Goal: Contribute content: Contribute content

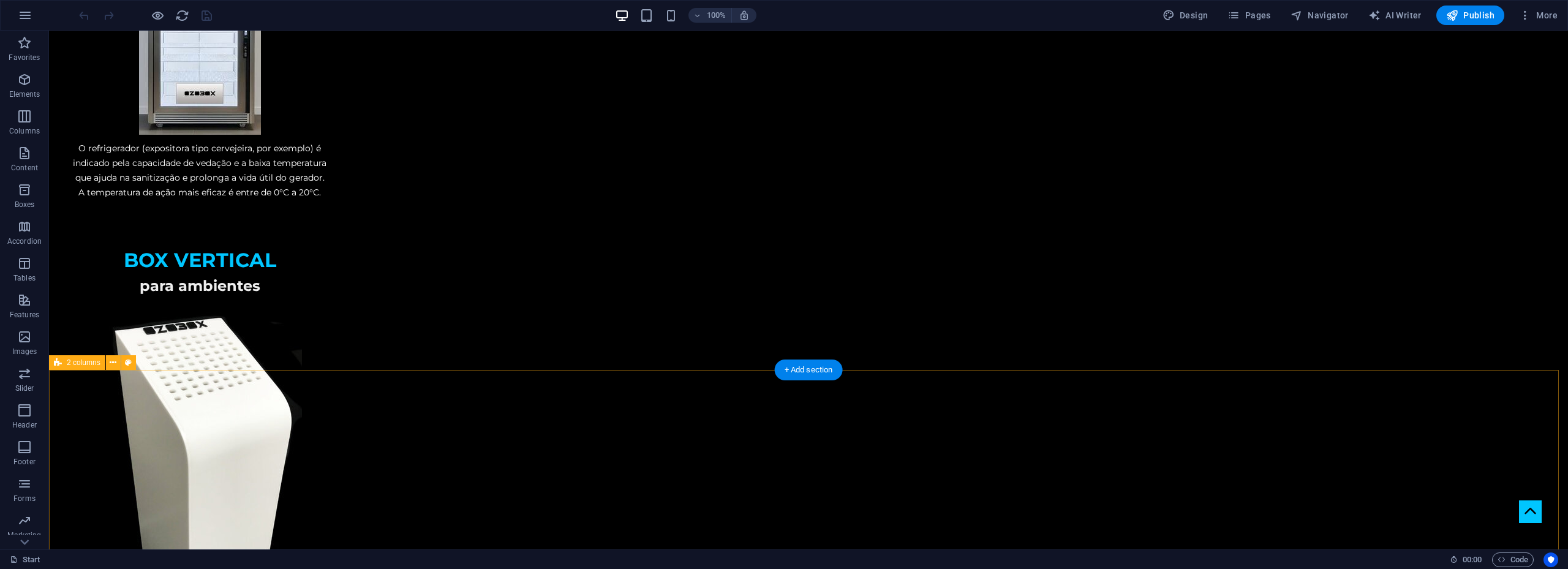
scroll to position [2388, 0]
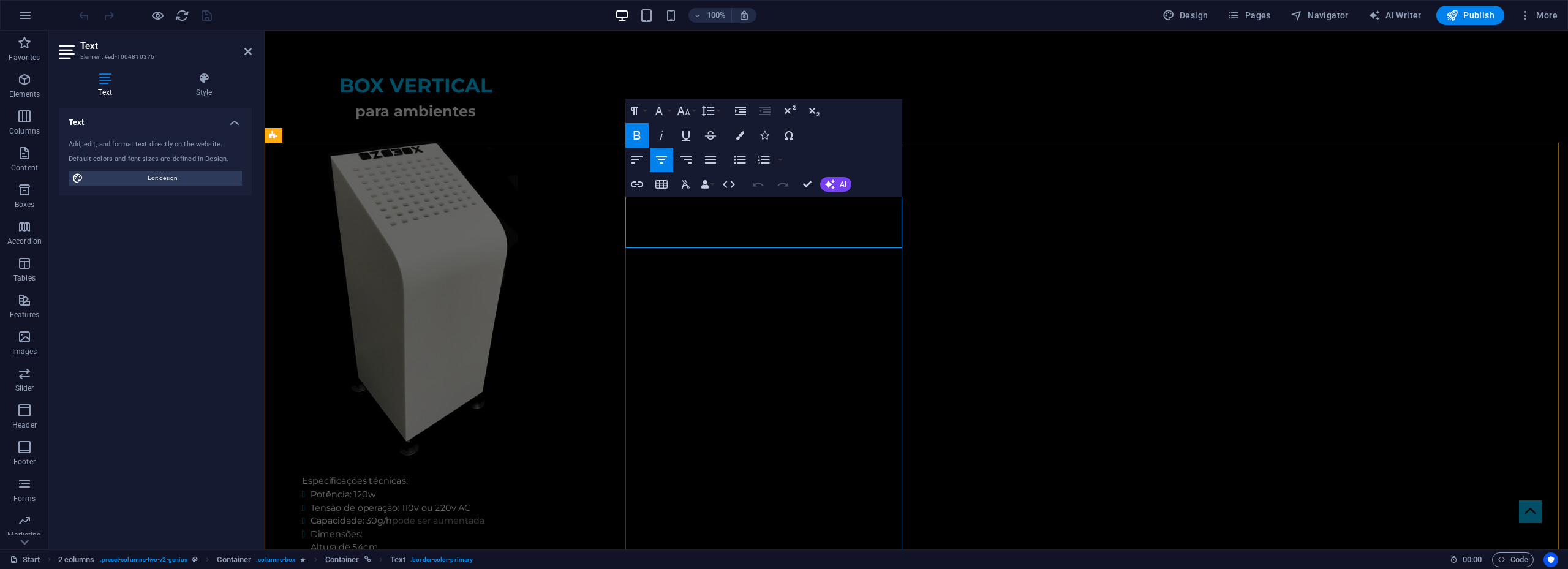
drag, startPoint x: 719, startPoint y: 224, endPoint x: 689, endPoint y: 224, distance: 30.0
click at [789, 110] on icon "button" at bounding box center [789, 111] width 15 height 15
click at [794, 107] on icon "button" at bounding box center [789, 111] width 15 height 15
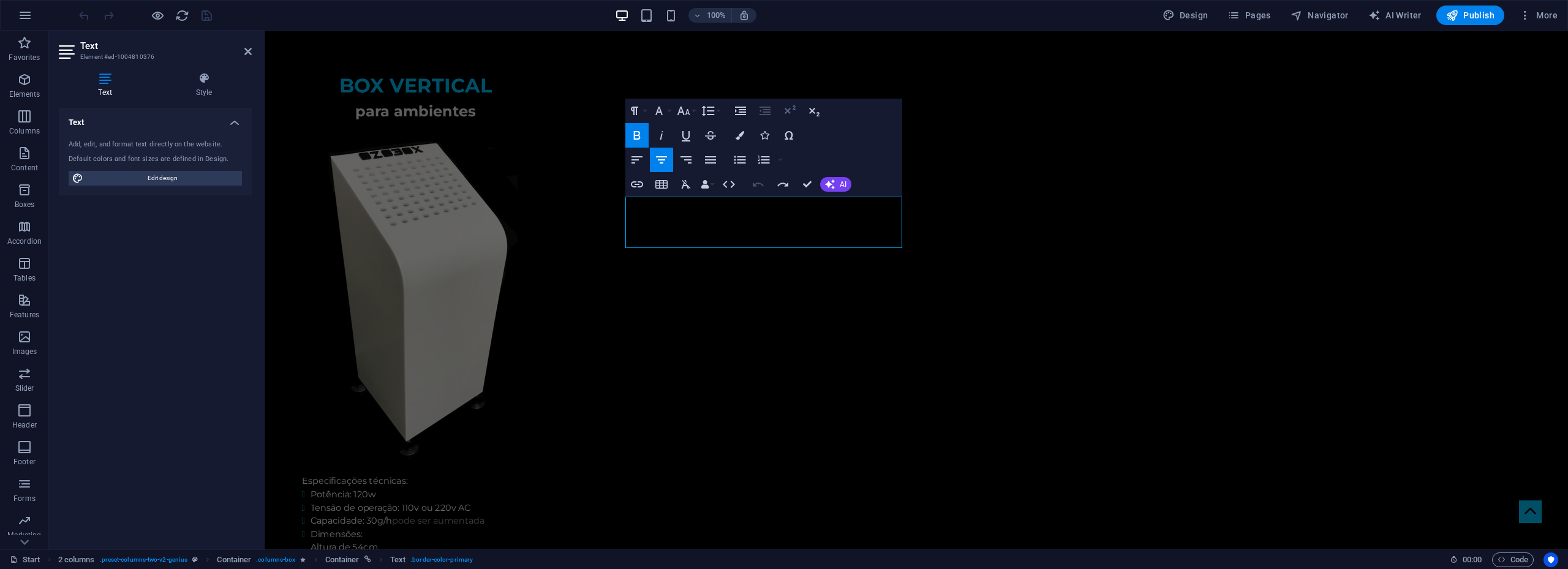
click at [793, 111] on icon "button" at bounding box center [789, 111] width 15 height 15
drag, startPoint x: 822, startPoint y: 227, endPoint x: 835, endPoint y: 227, distance: 13.0
click at [818, 111] on icon "button" at bounding box center [814, 111] width 15 height 15
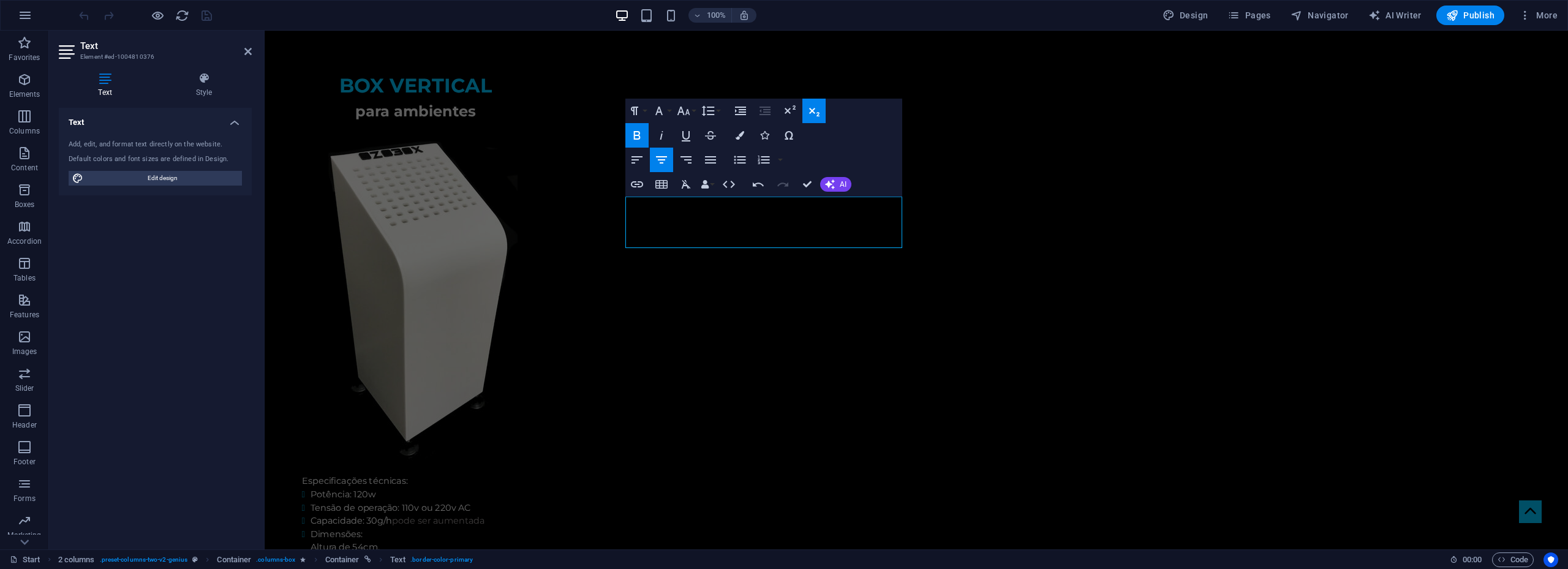
click at [818, 111] on icon "button" at bounding box center [814, 111] width 15 height 15
click at [693, 111] on button "Font Size" at bounding box center [686, 111] width 24 height 25
click at [696, 162] on link "24" at bounding box center [696, 165] width 44 height 18
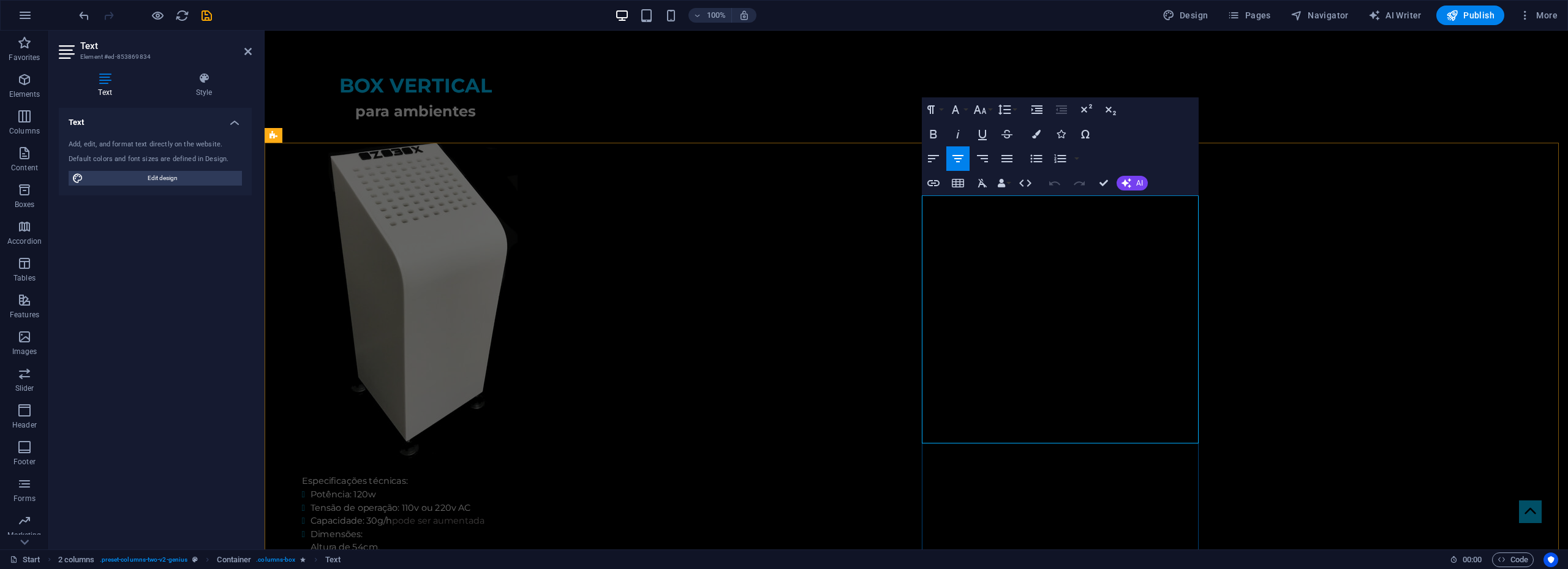
drag, startPoint x: 1078, startPoint y: 286, endPoint x: 1093, endPoint y: 285, distance: 15.0
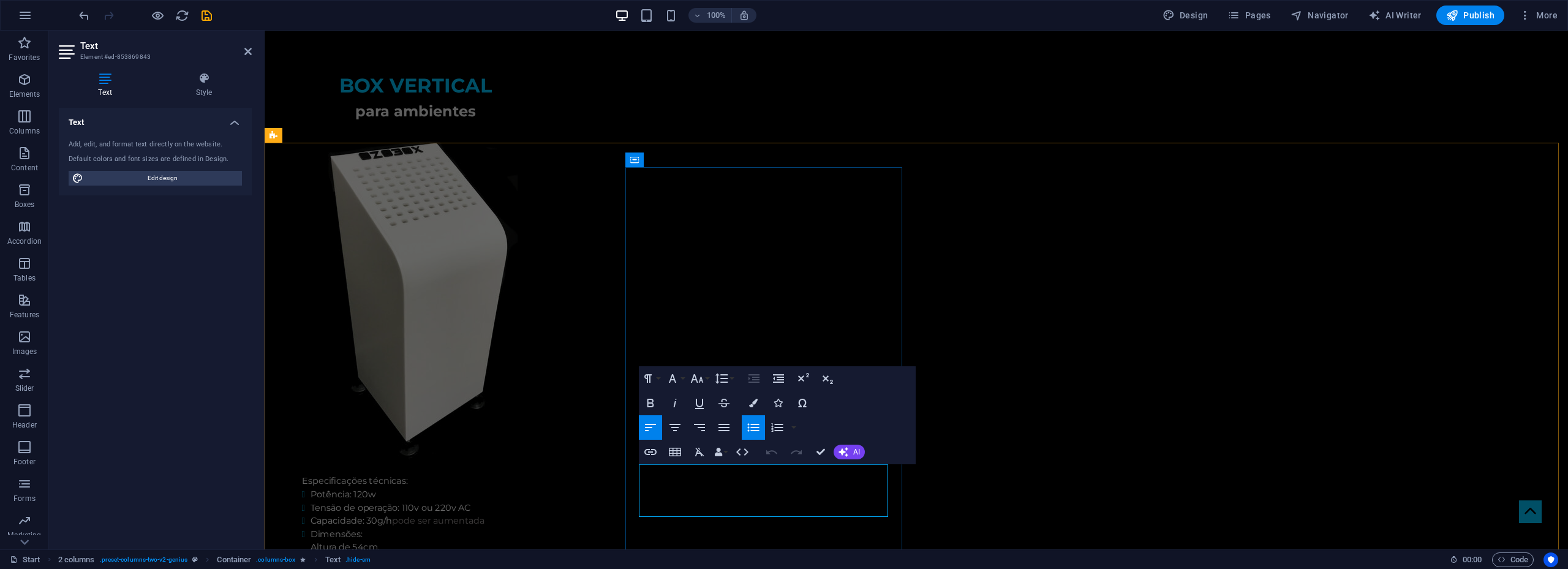
drag, startPoint x: 807, startPoint y: 486, endPoint x: 819, endPoint y: 485, distance: 12.0
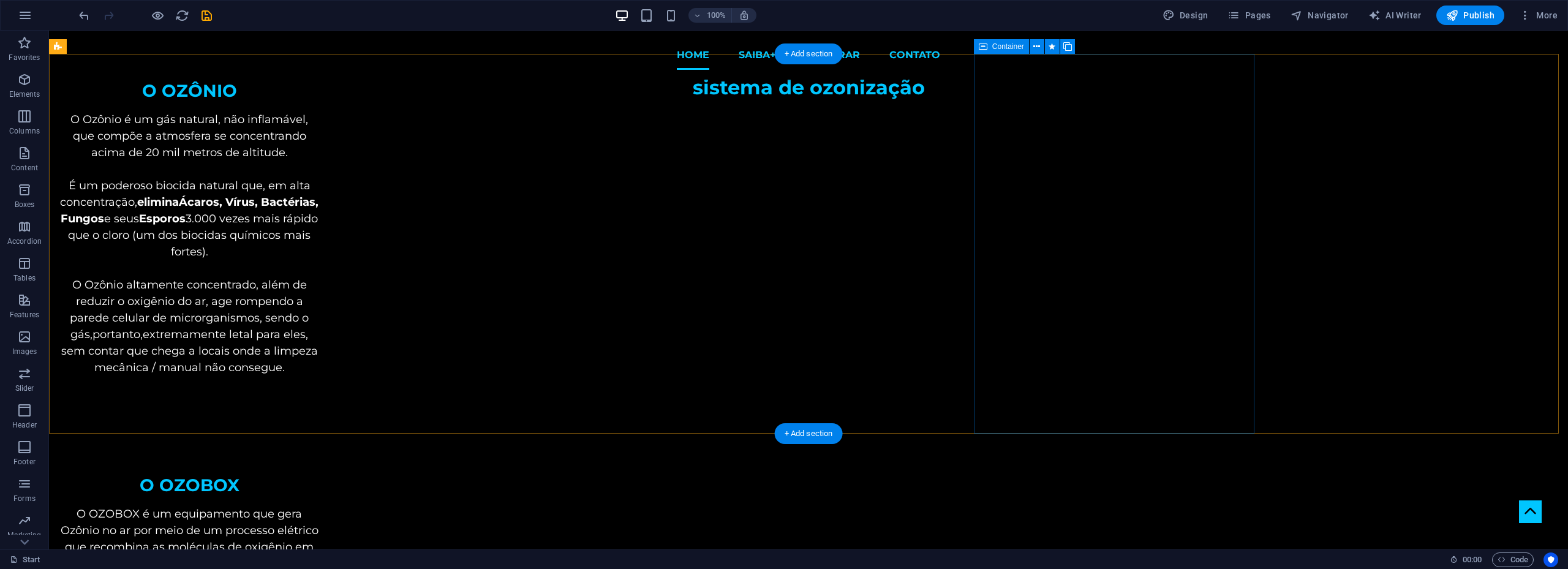
scroll to position [0, 0]
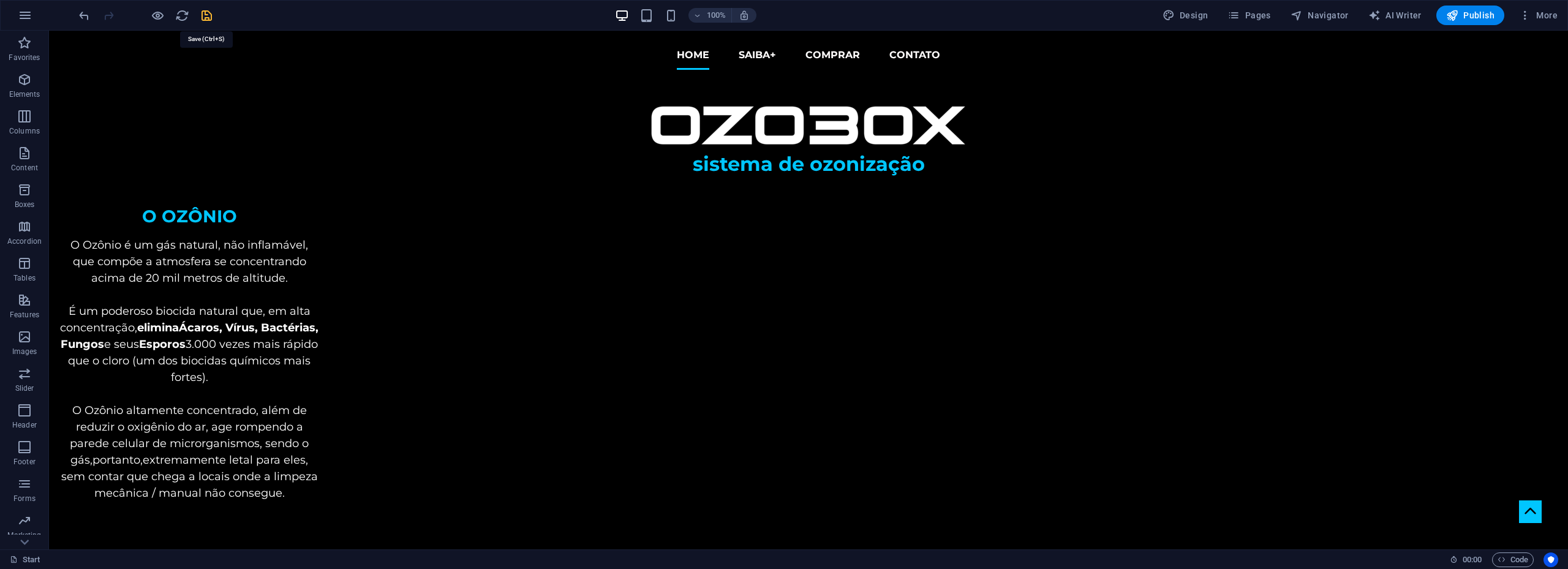
click at [204, 13] on icon "save" at bounding box center [207, 15] width 14 height 14
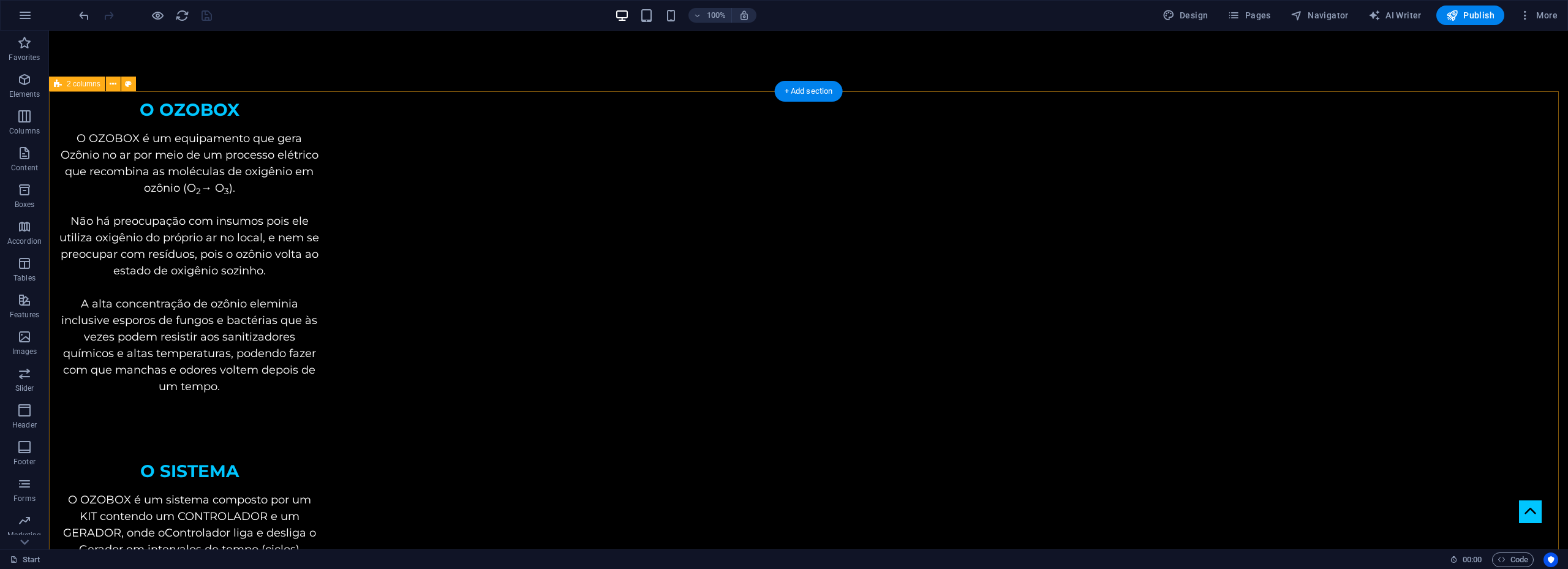
scroll to position [502, 0]
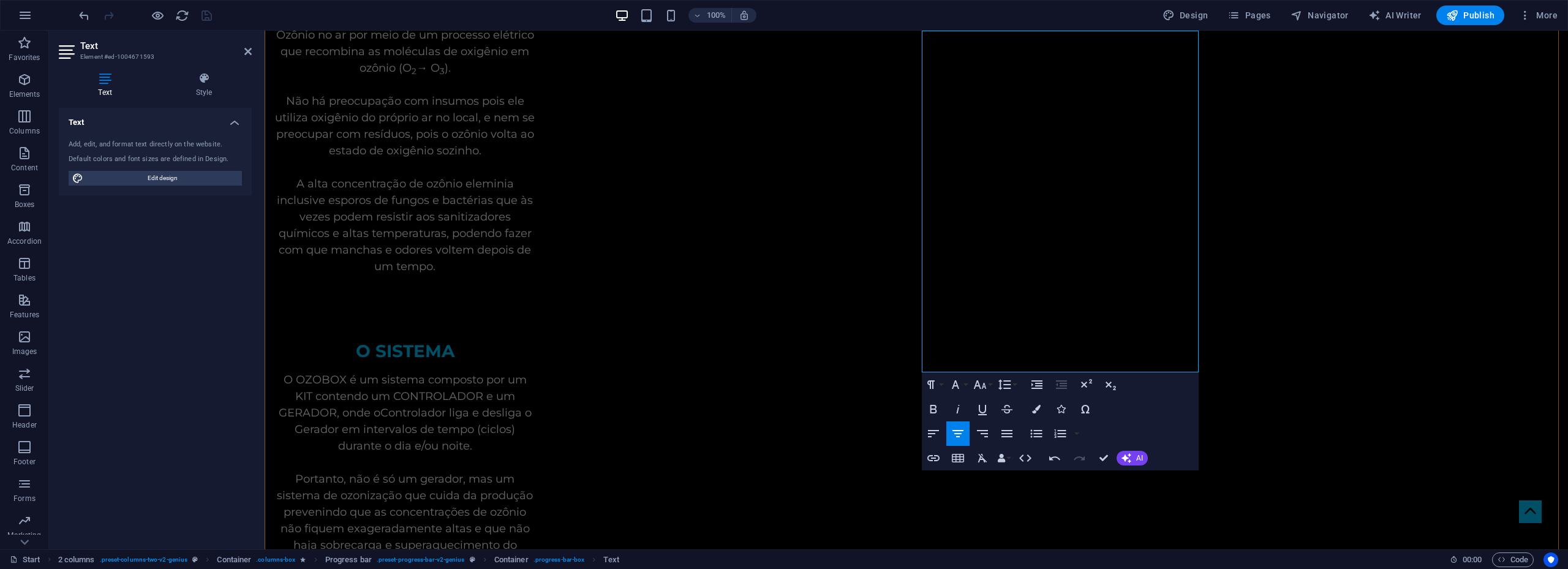
scroll to position [624, 0]
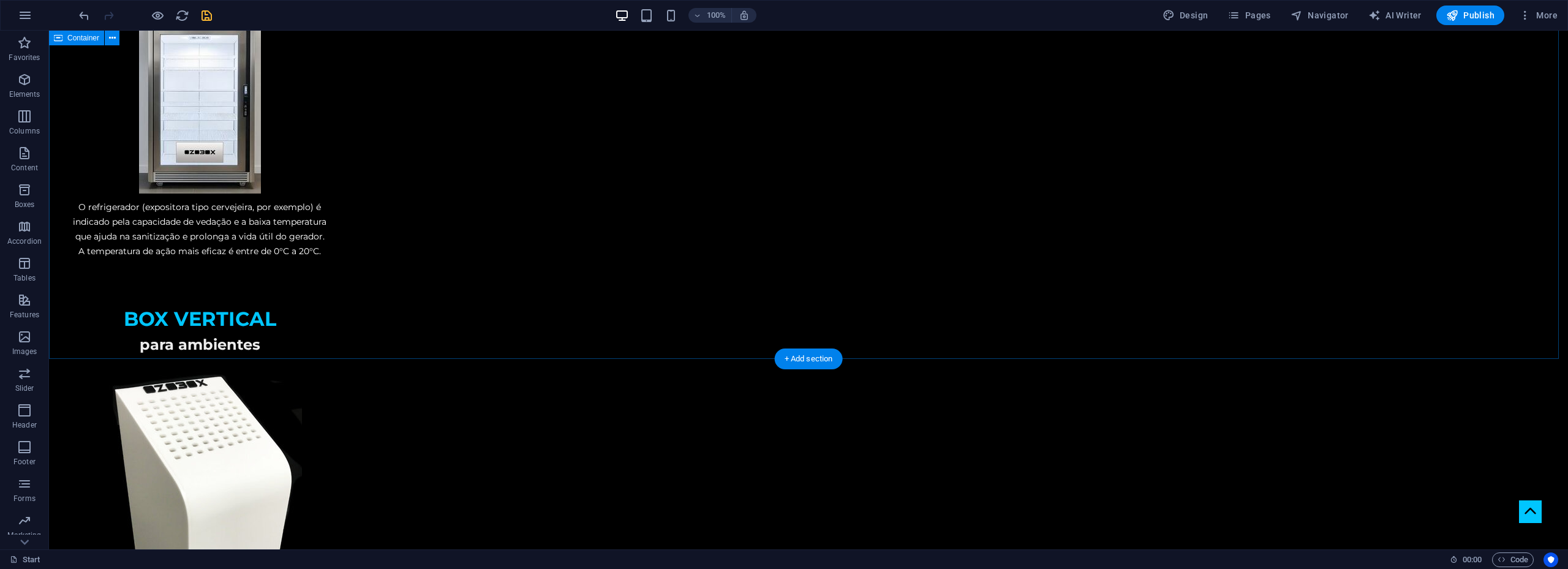
scroll to position [2399, 0]
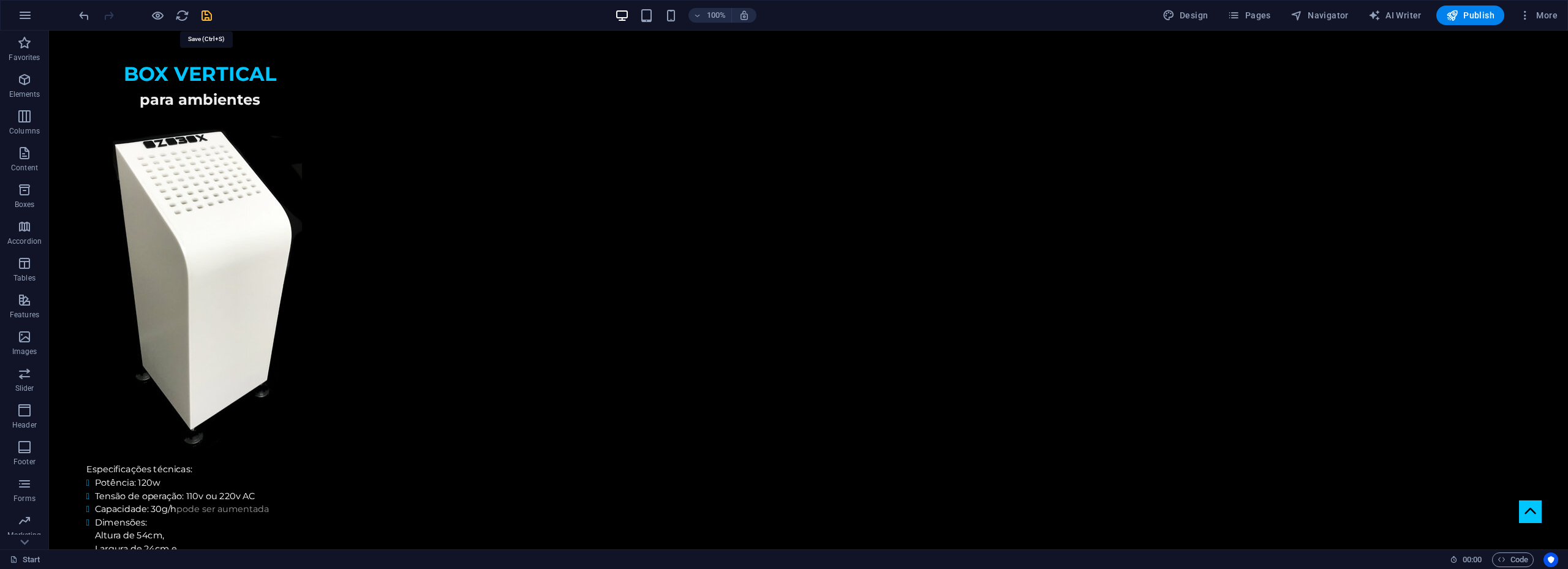
click at [201, 15] on icon "save" at bounding box center [207, 15] width 14 height 14
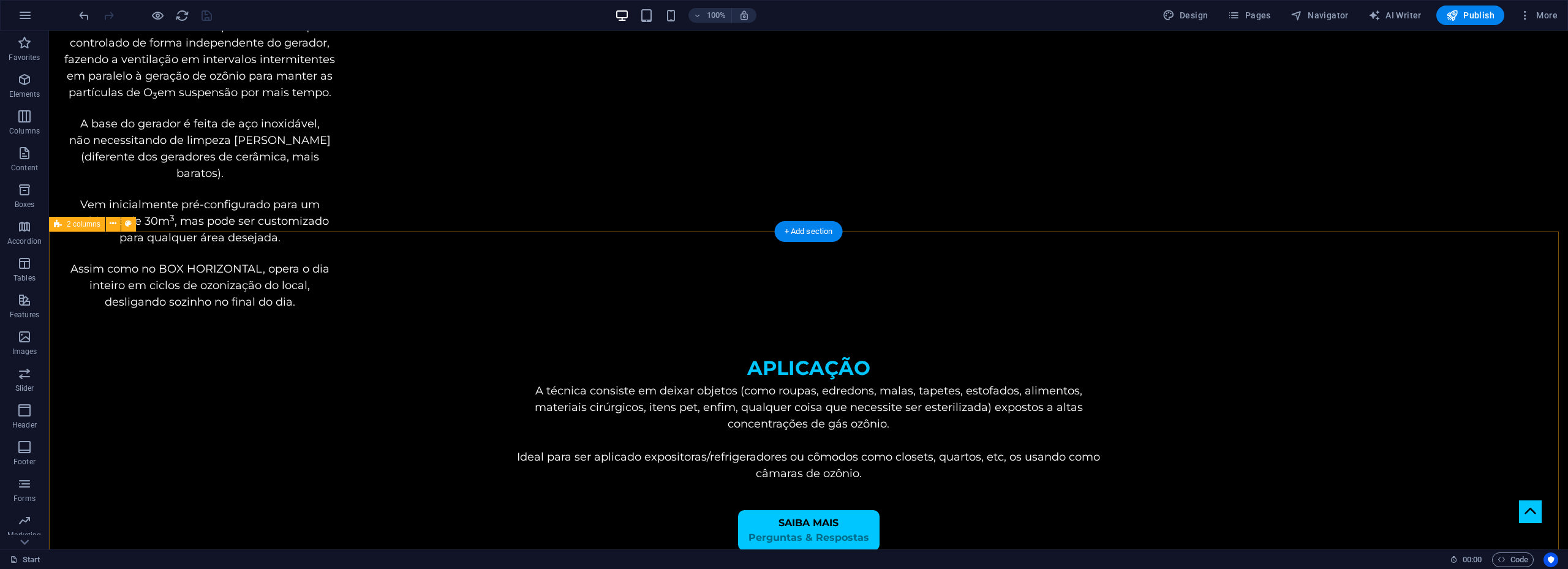
scroll to position [3121, 0]
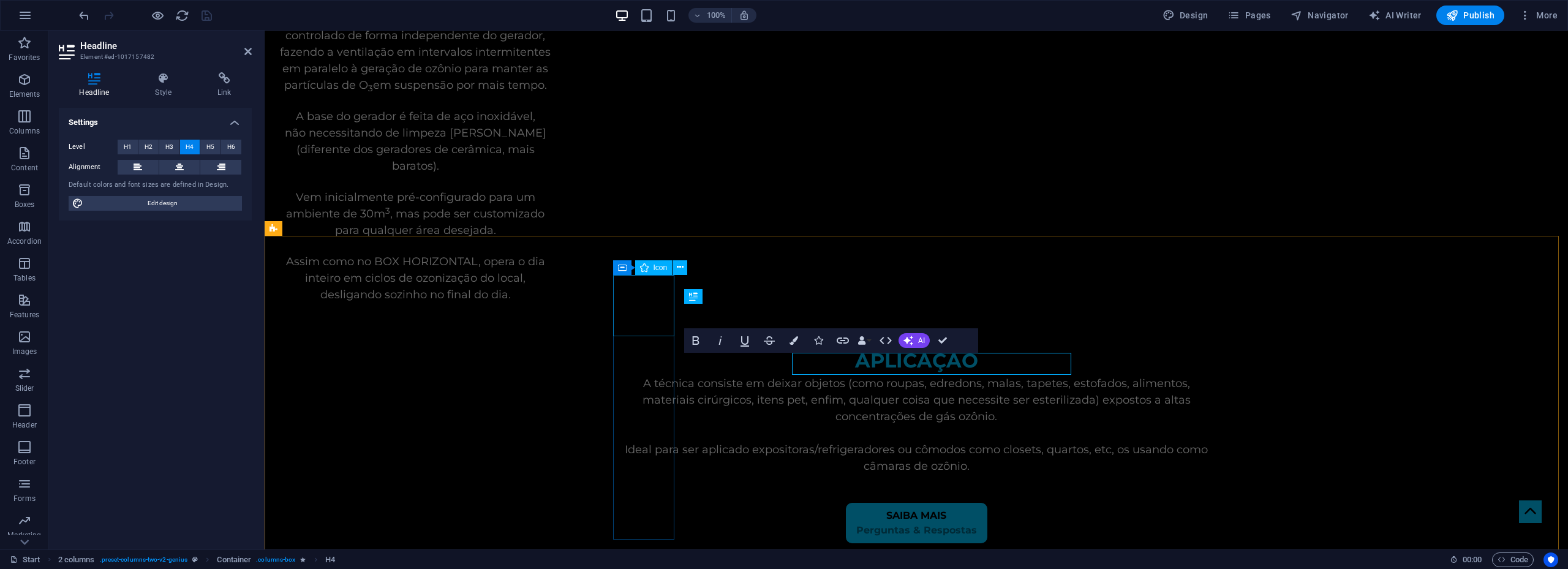
scroll to position [3050, 0]
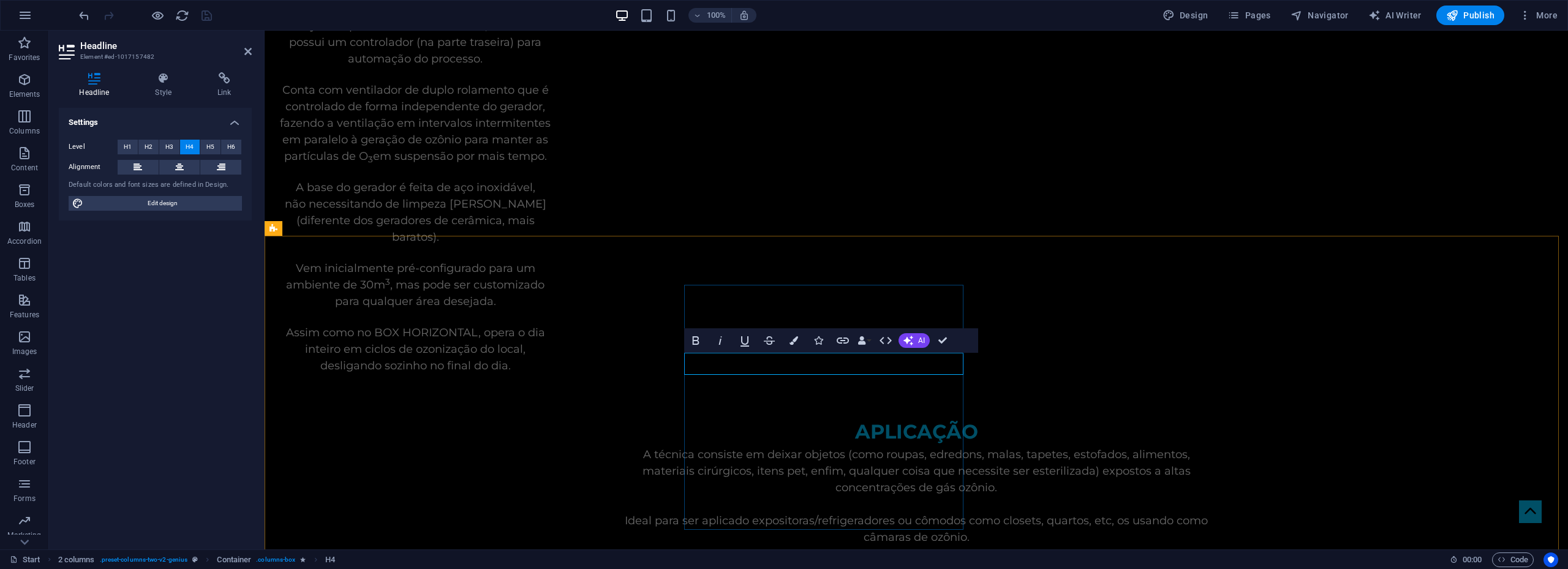
drag, startPoint x: 904, startPoint y: 362, endPoint x: 687, endPoint y: 363, distance: 217.0
click at [797, 342] on icon "button" at bounding box center [793, 340] width 8 height 8
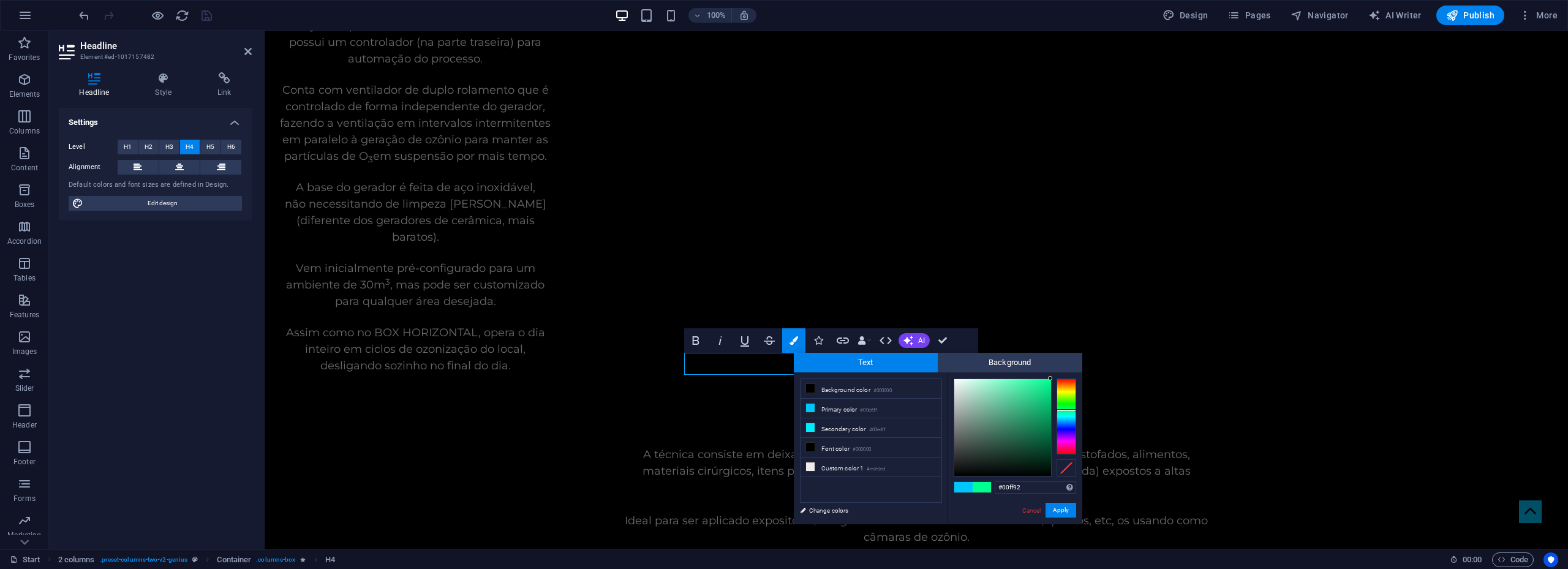
click at [1065, 410] on div at bounding box center [1066, 416] width 20 height 76
drag, startPoint x: 1047, startPoint y: 387, endPoint x: 1054, endPoint y: 376, distance: 13.0
click at [1054, 376] on div "#00ff92 Supported formats #0852ed rgb(8, 82, 237) rgba(8, 82, 237, 90%) hsv(221…" at bounding box center [1015, 537] width 135 height 329
click at [1049, 382] on div at bounding box center [1048, 381] width 4 height 4
drag, startPoint x: 1046, startPoint y: 380, endPoint x: 1054, endPoint y: 378, distance: 8.2
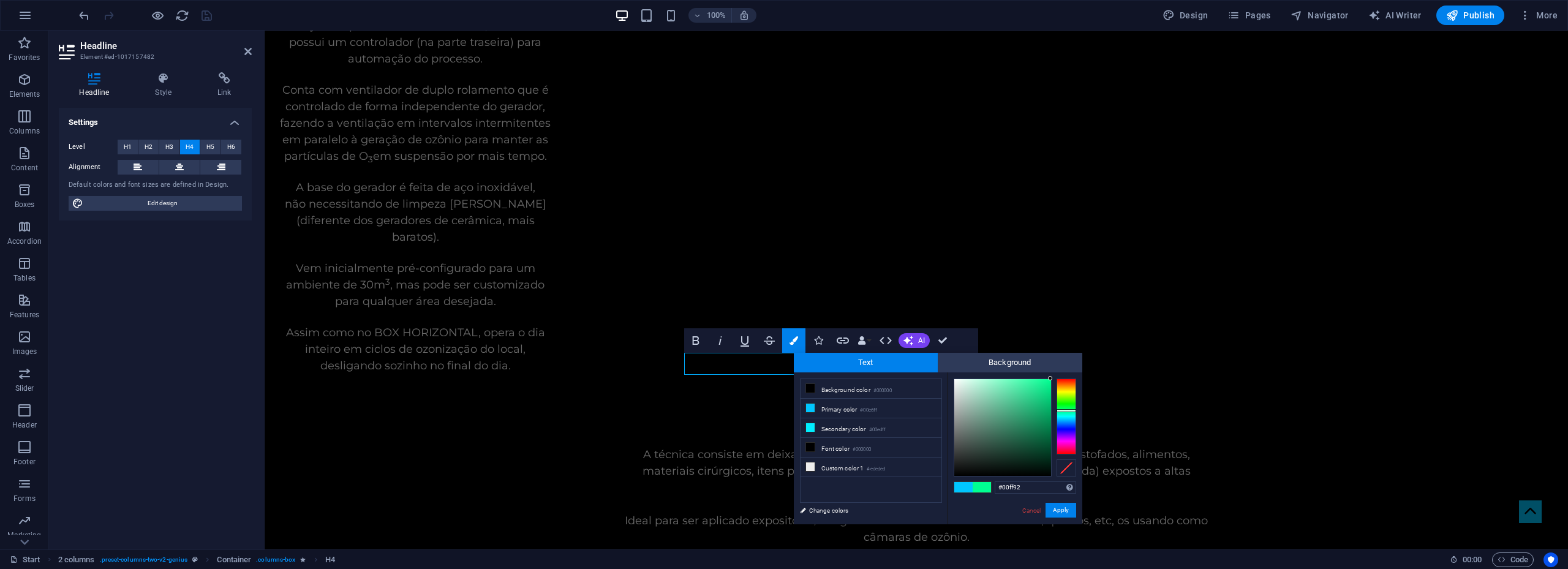
click at [1054, 378] on div at bounding box center [1015, 427] width 123 height 98
click at [1052, 381] on div at bounding box center [1050, 380] width 4 height 4
click at [1060, 506] on button "Apply" at bounding box center [1061, 510] width 31 height 15
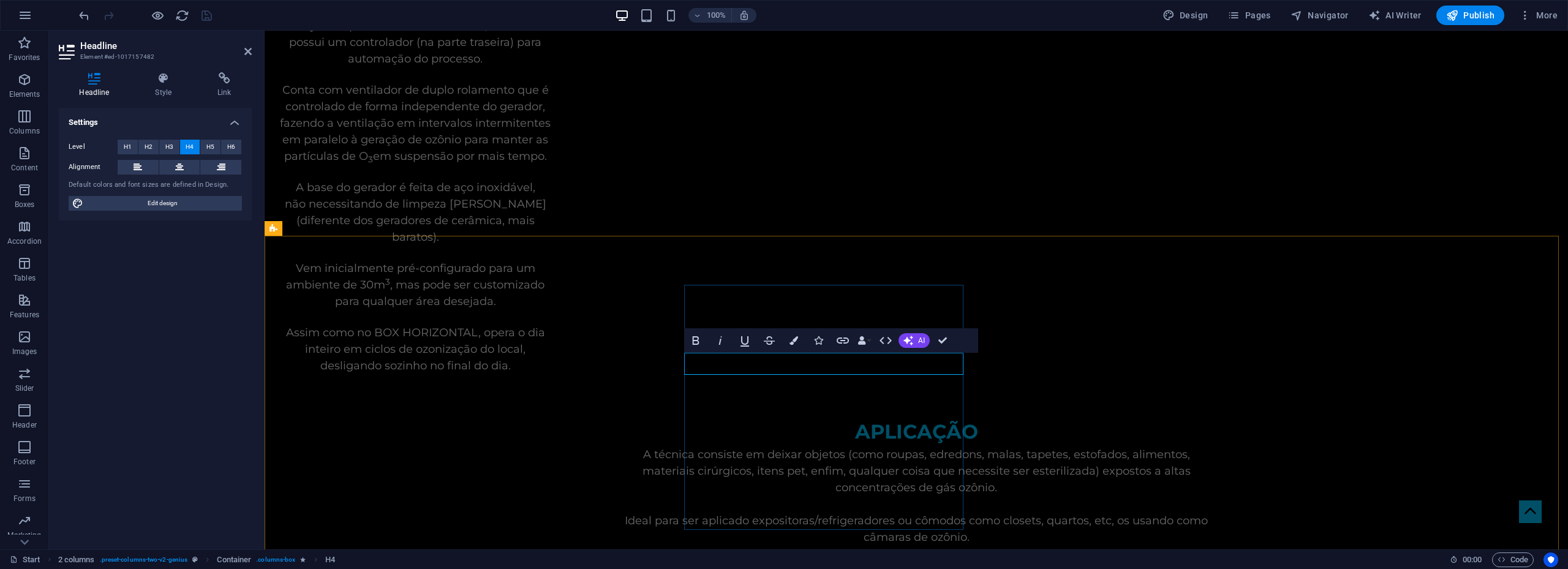
drag, startPoint x: 847, startPoint y: 362, endPoint x: 915, endPoint y: 357, distance: 68.2
click at [792, 338] on icon "button" at bounding box center [793, 340] width 8 height 8
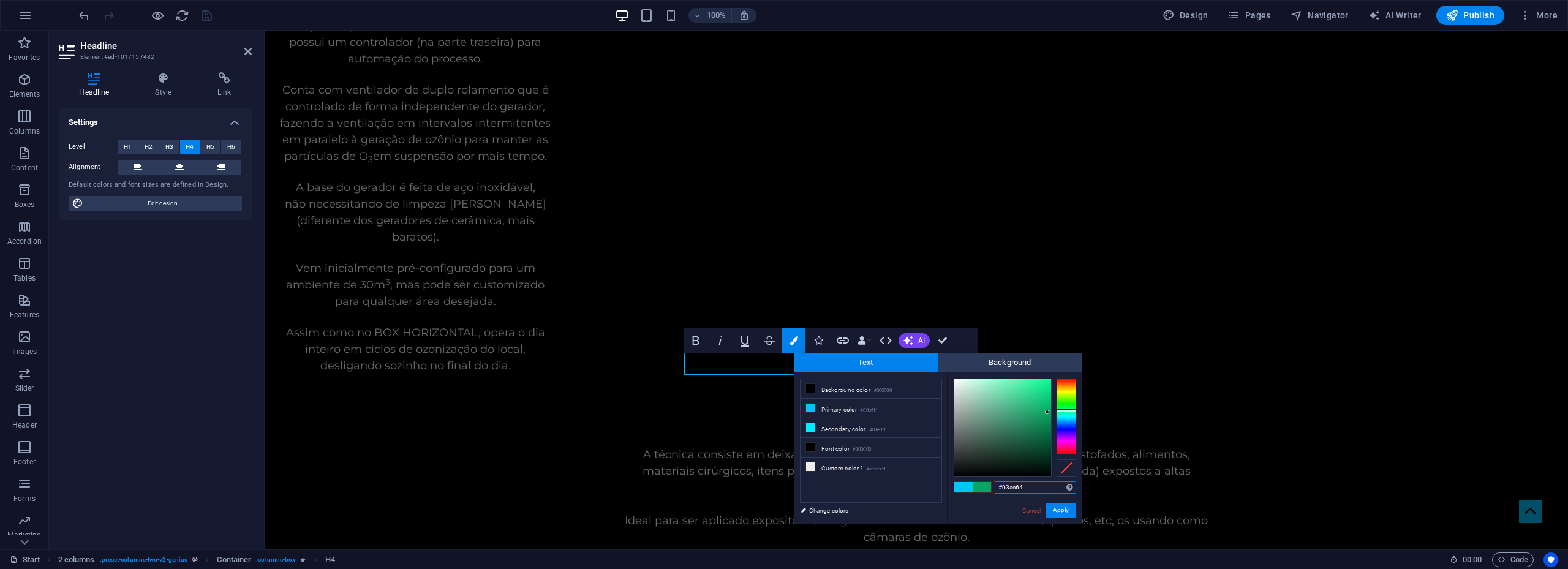
type input "#02ac63"
drag, startPoint x: 1044, startPoint y: 394, endPoint x: 1050, endPoint y: 409, distance: 16.2
click at [1050, 409] on div at bounding box center [1003, 427] width 97 height 97
click at [1064, 510] on button "Apply" at bounding box center [1061, 510] width 31 height 15
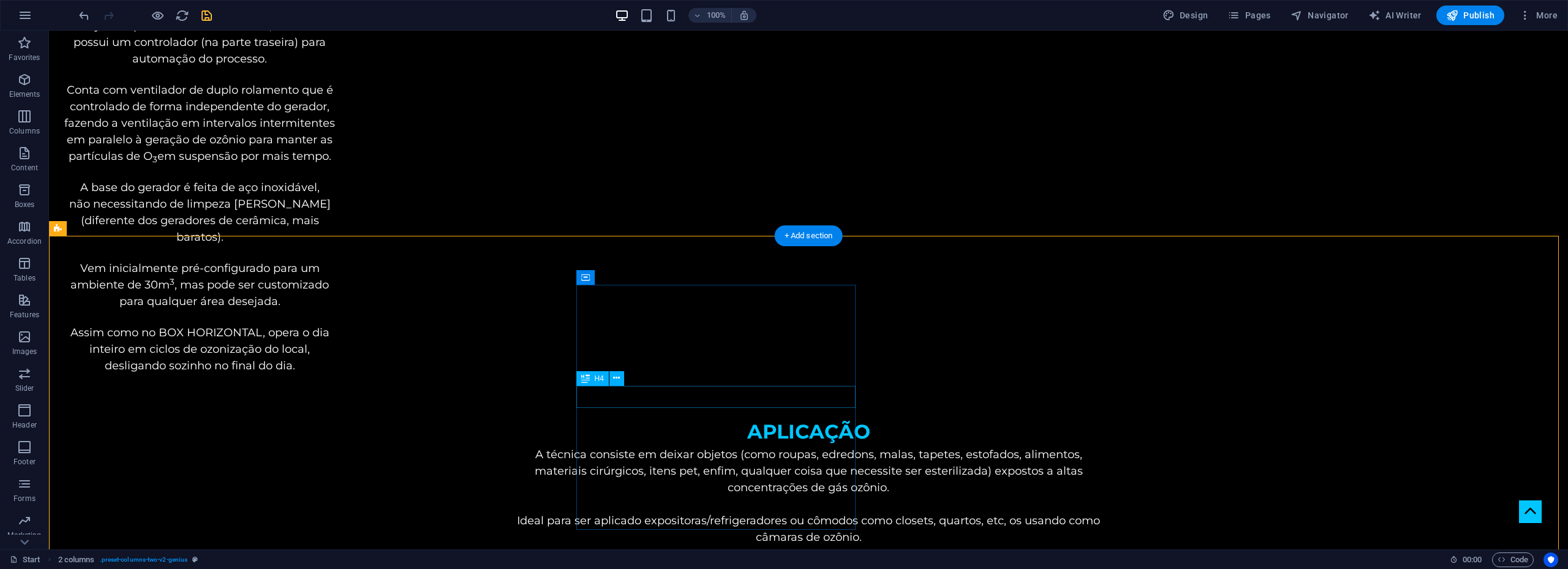
click at [597, 379] on span "H4" at bounding box center [599, 378] width 9 height 8
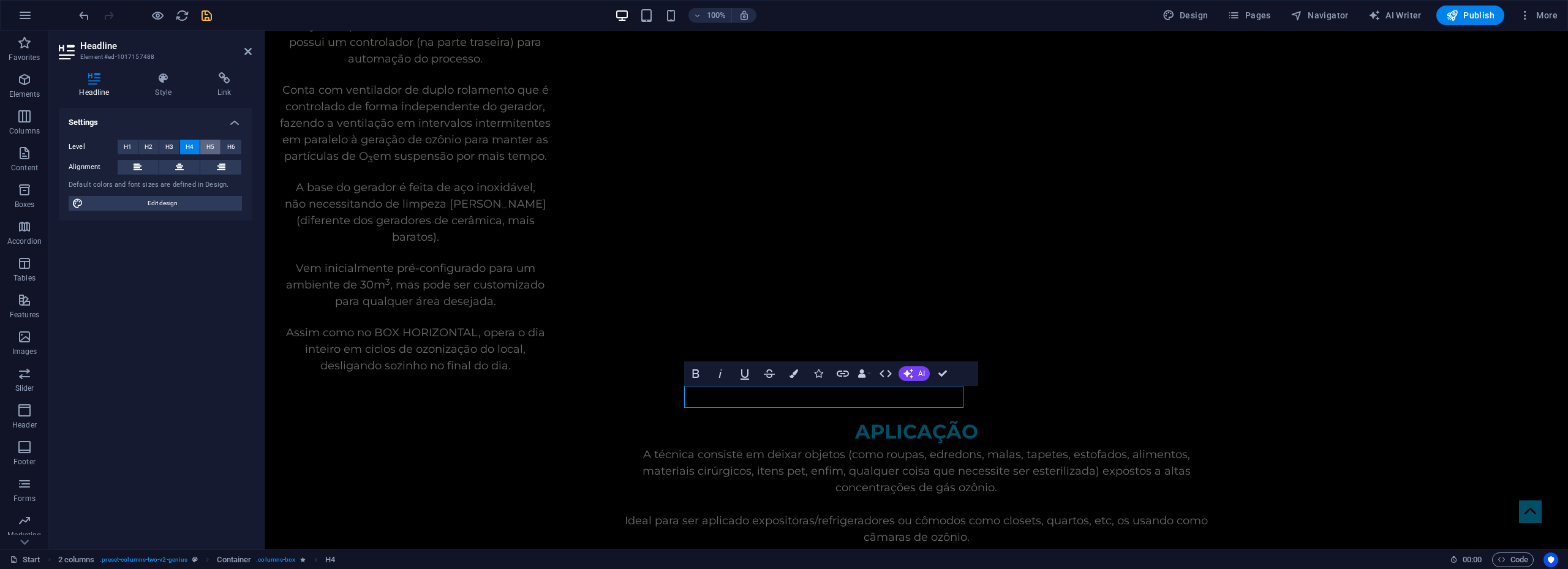
click at [207, 147] on span "H5" at bounding box center [211, 147] width 8 height 15
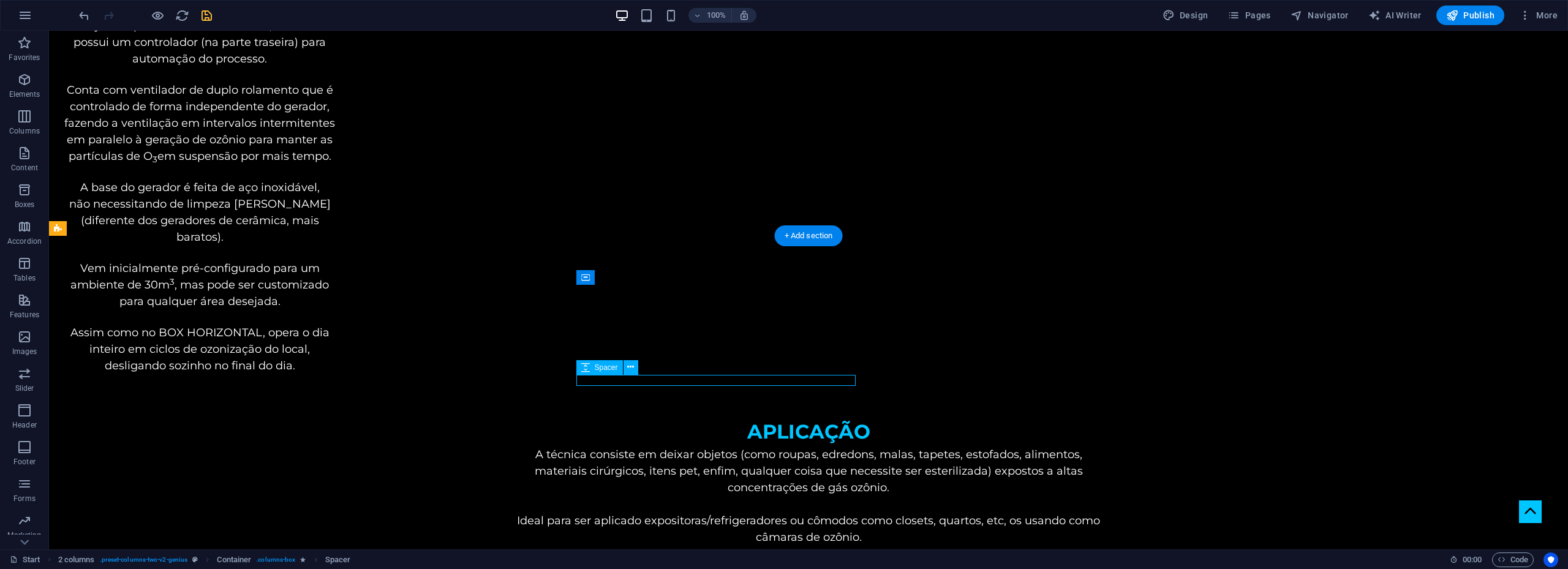
select select "px"
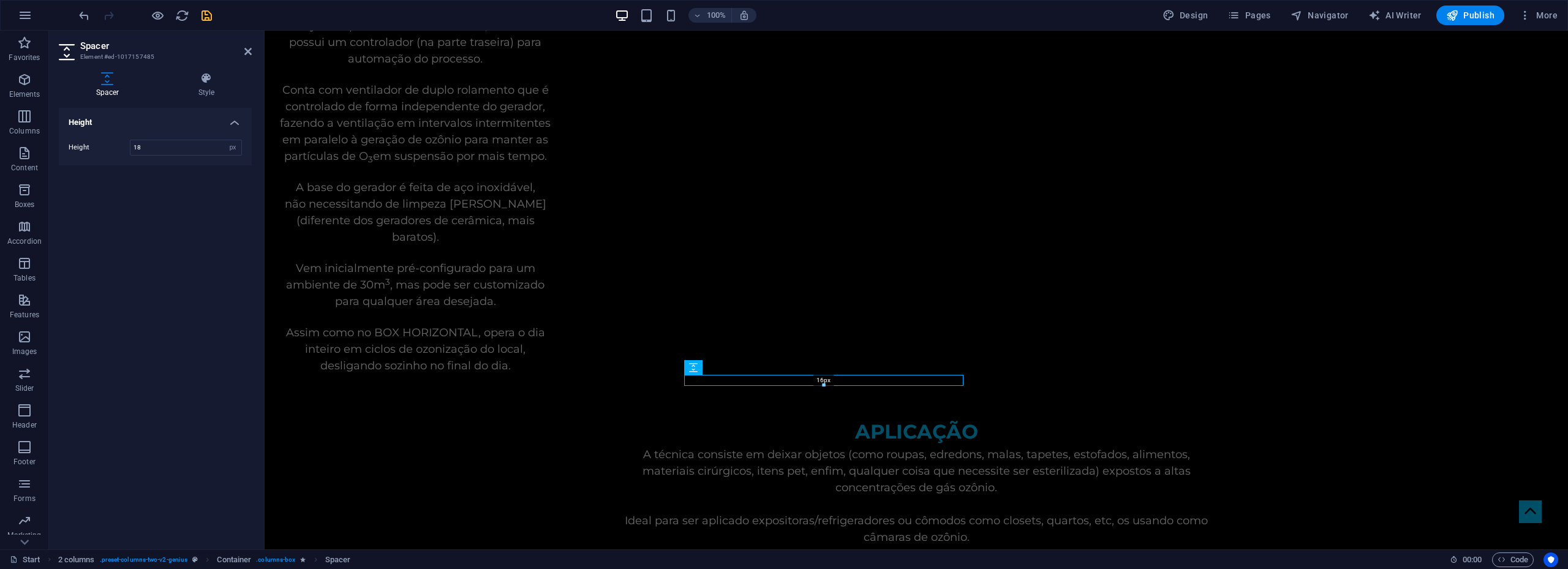
drag, startPoint x: 824, startPoint y: 386, endPoint x: 831, endPoint y: 374, distance: 13.9
click at [831, 374] on div "16px" at bounding box center [824, 380] width 279 height 11
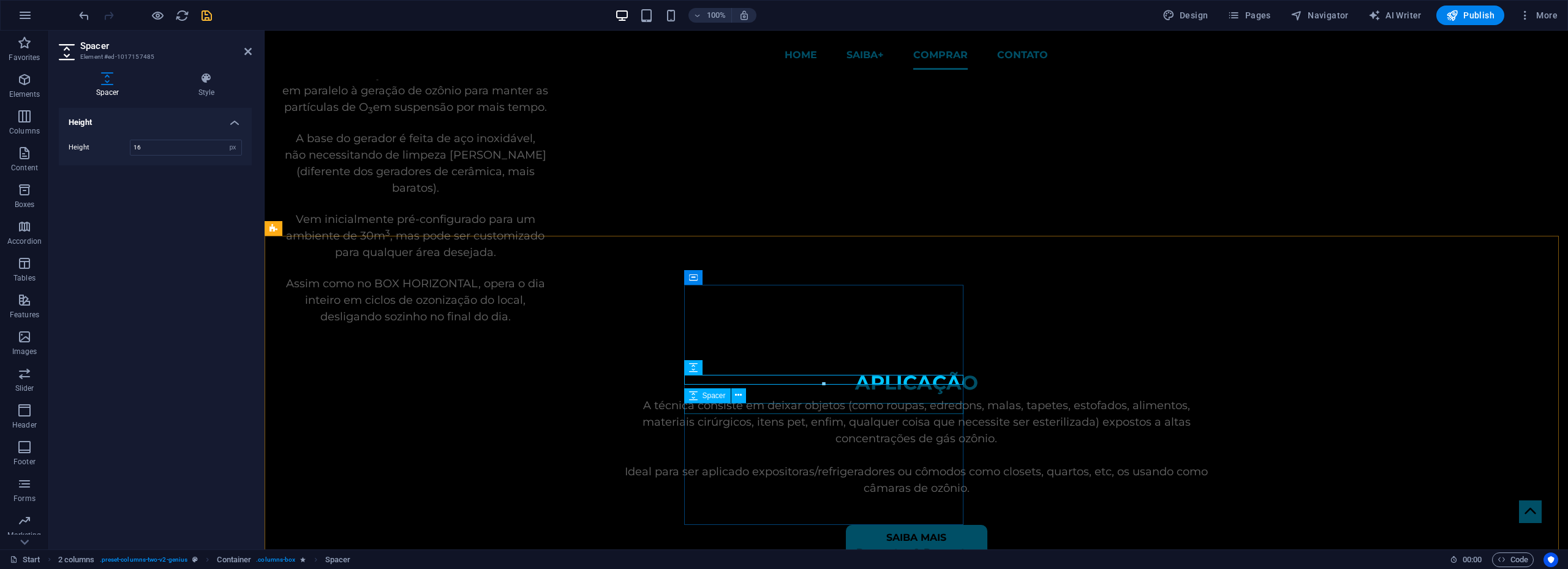
scroll to position [2927, 0]
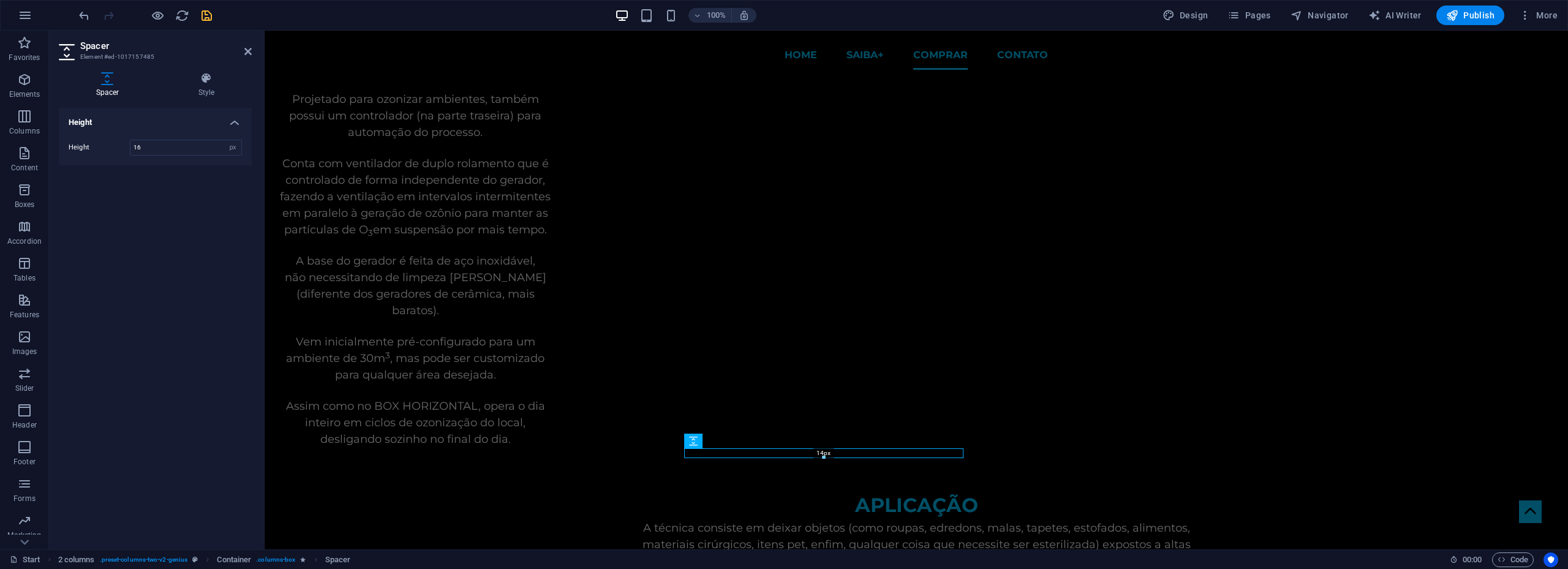
drag, startPoint x: 824, startPoint y: 457, endPoint x: 565, endPoint y: 418, distance: 261.9
click at [830, 448] on div "14px" at bounding box center [824, 453] width 279 height 10
click at [708, 443] on span "Spacer" at bounding box center [714, 441] width 24 height 8
drag, startPoint x: 155, startPoint y: 143, endPoint x: 102, endPoint y: 139, distance: 53.2
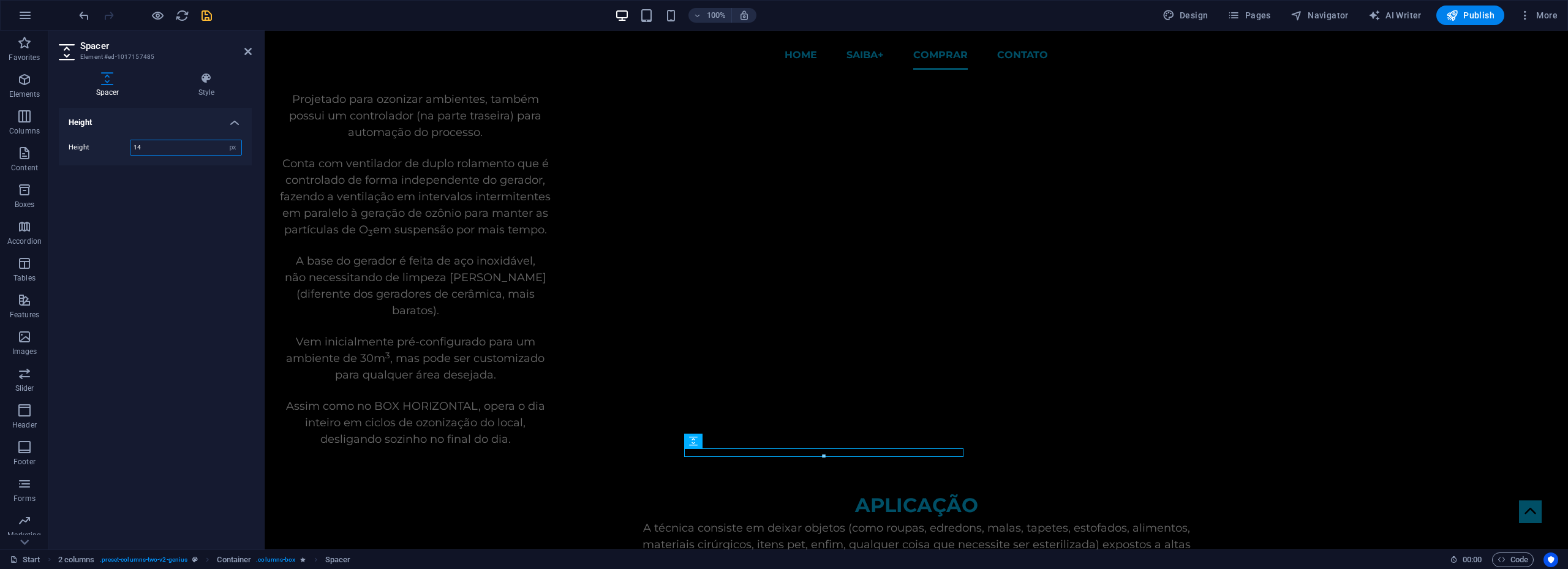
click at [102, 139] on div "Height 14 px rem vh vw" at bounding box center [155, 147] width 193 height 36
type input "10"
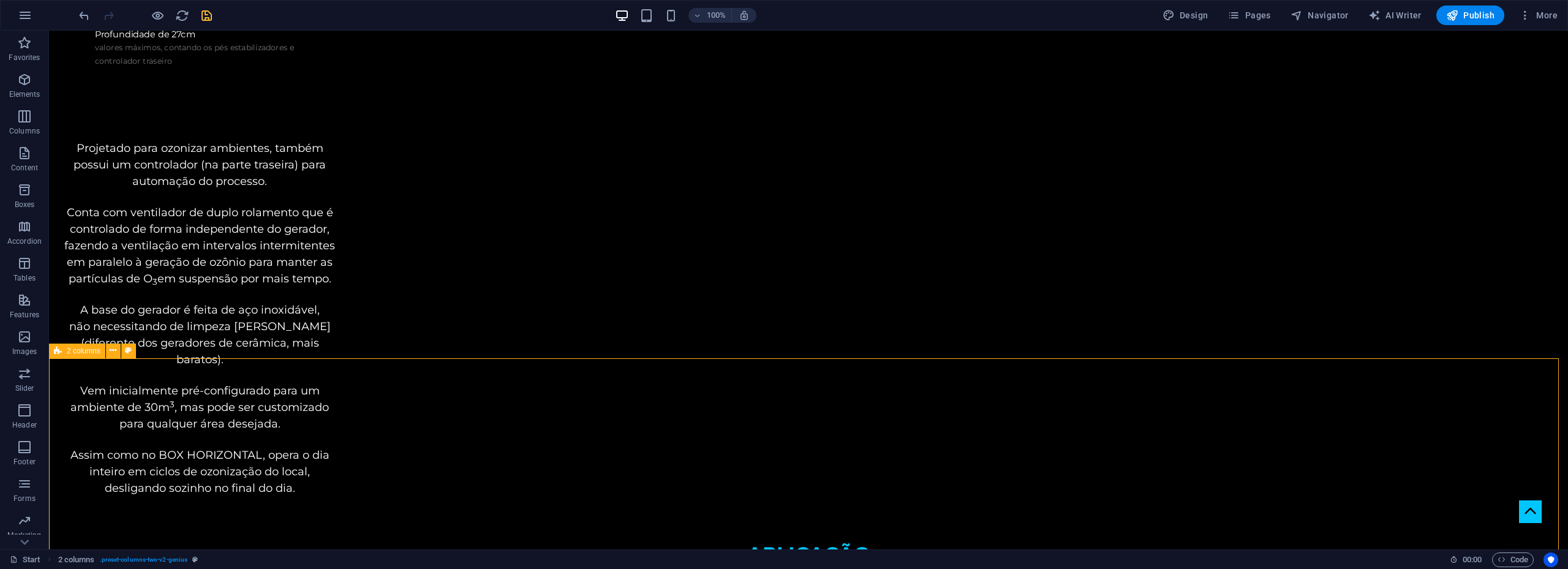
scroll to position [3111, 0]
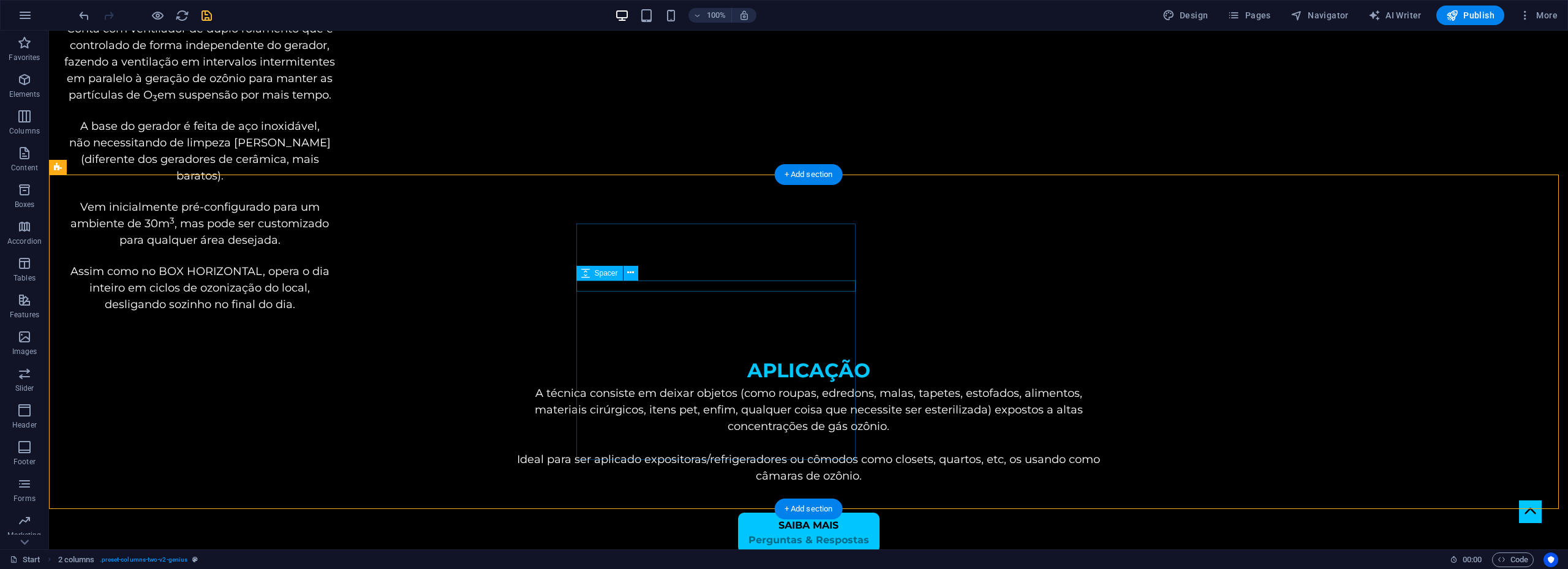
click at [597, 273] on span "Spacer" at bounding box center [606, 273] width 24 height 8
select select "px"
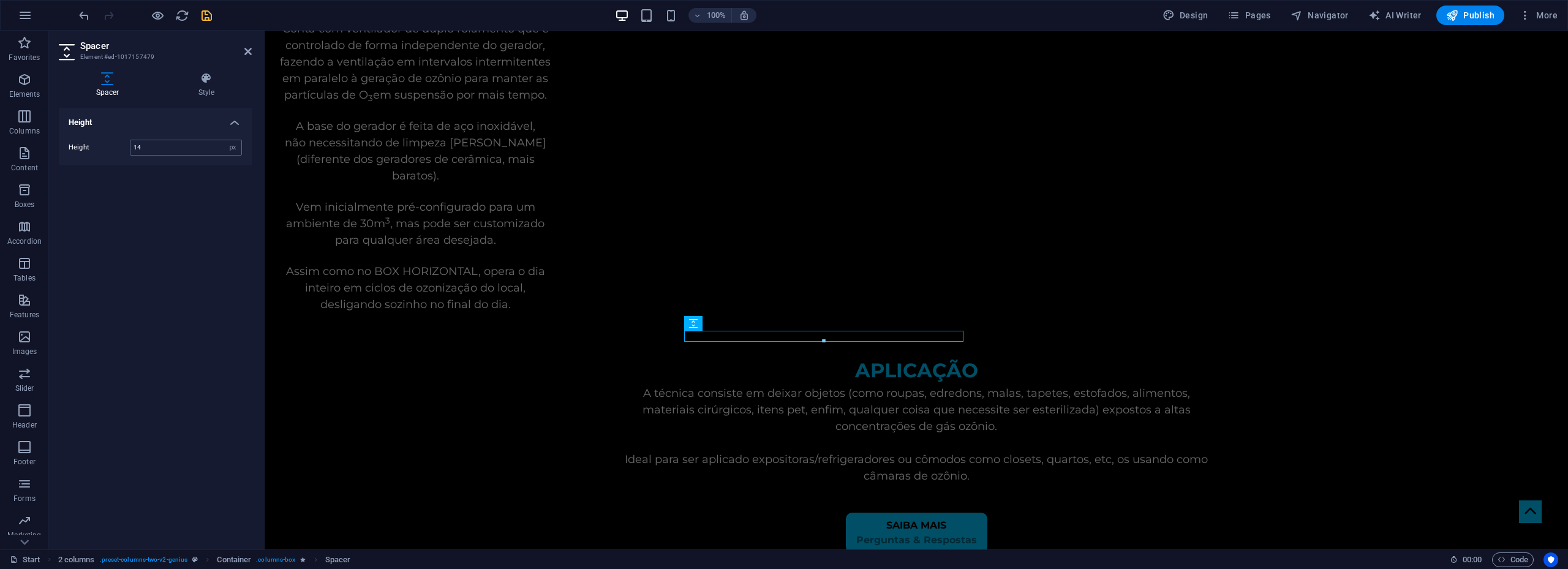
scroll to position [3061, 0]
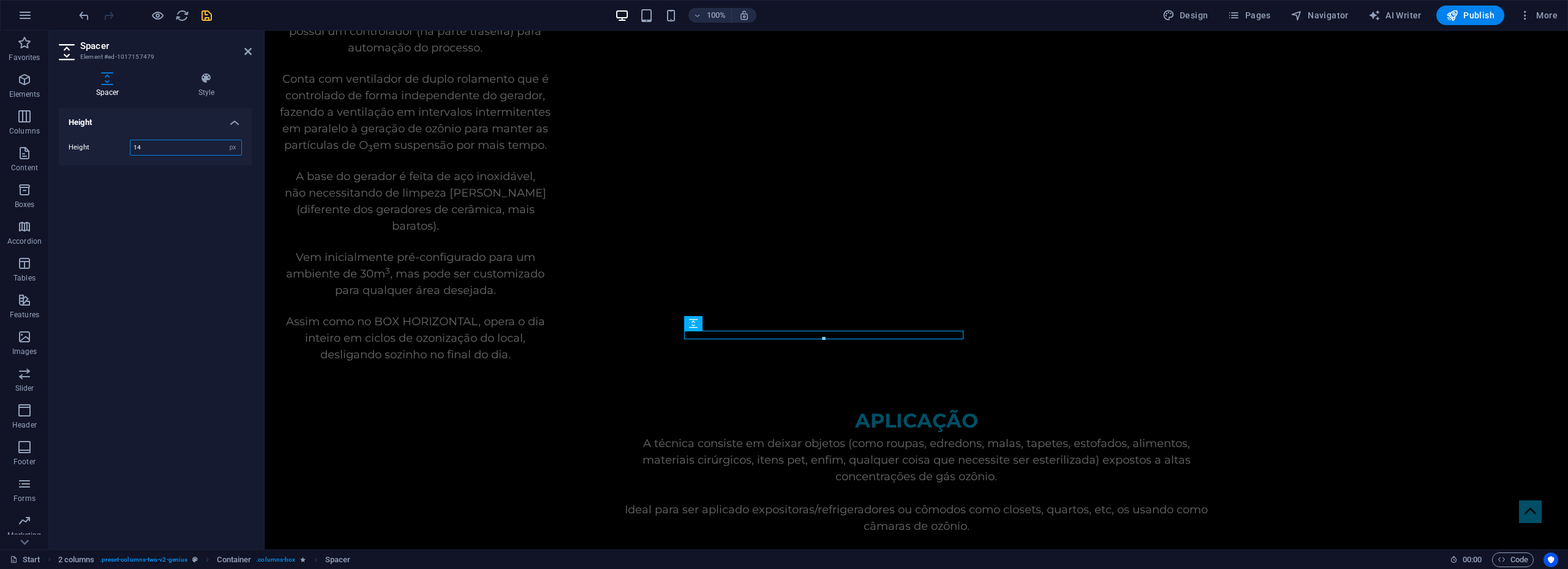
click at [166, 147] on input "14" at bounding box center [186, 147] width 111 height 15
type input "16"
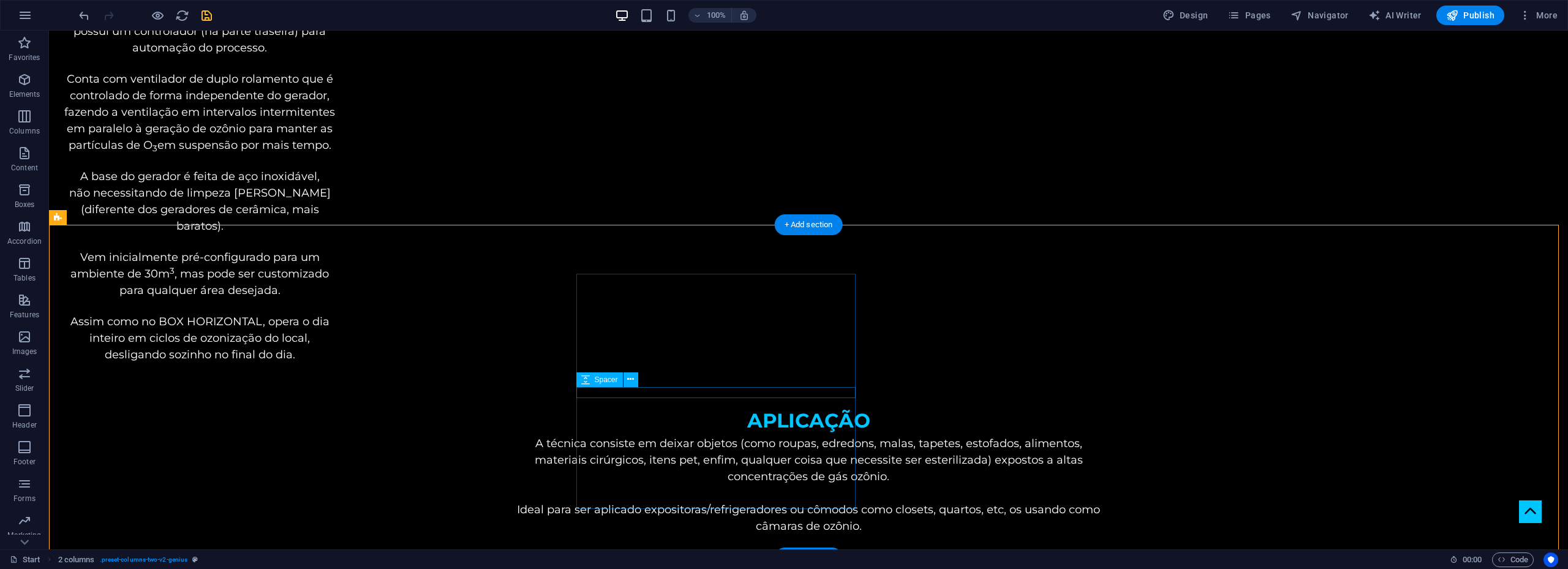
click at [593, 378] on div "Spacer" at bounding box center [599, 380] width 46 height 15
select select "px"
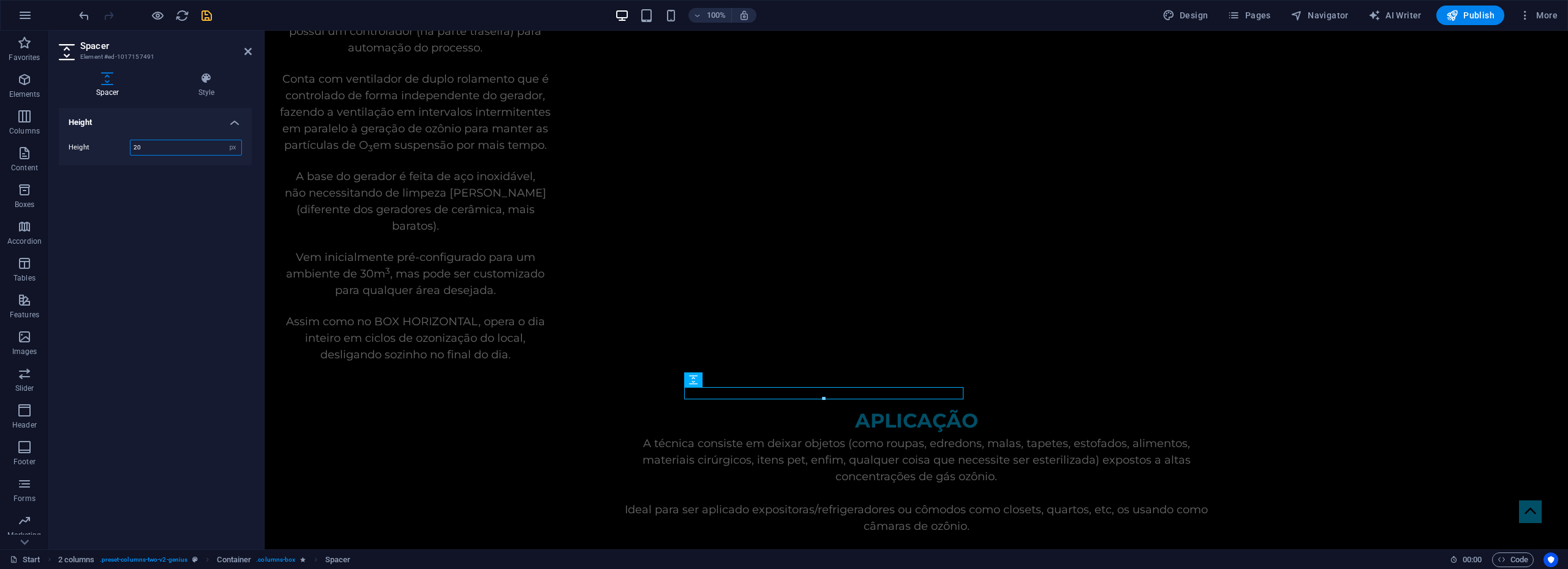
drag, startPoint x: 141, startPoint y: 142, endPoint x: 124, endPoint y: 142, distance: 17.0
click at [124, 142] on div "Height 20 px rem vh vw" at bounding box center [155, 147] width 174 height 16
type input "24"
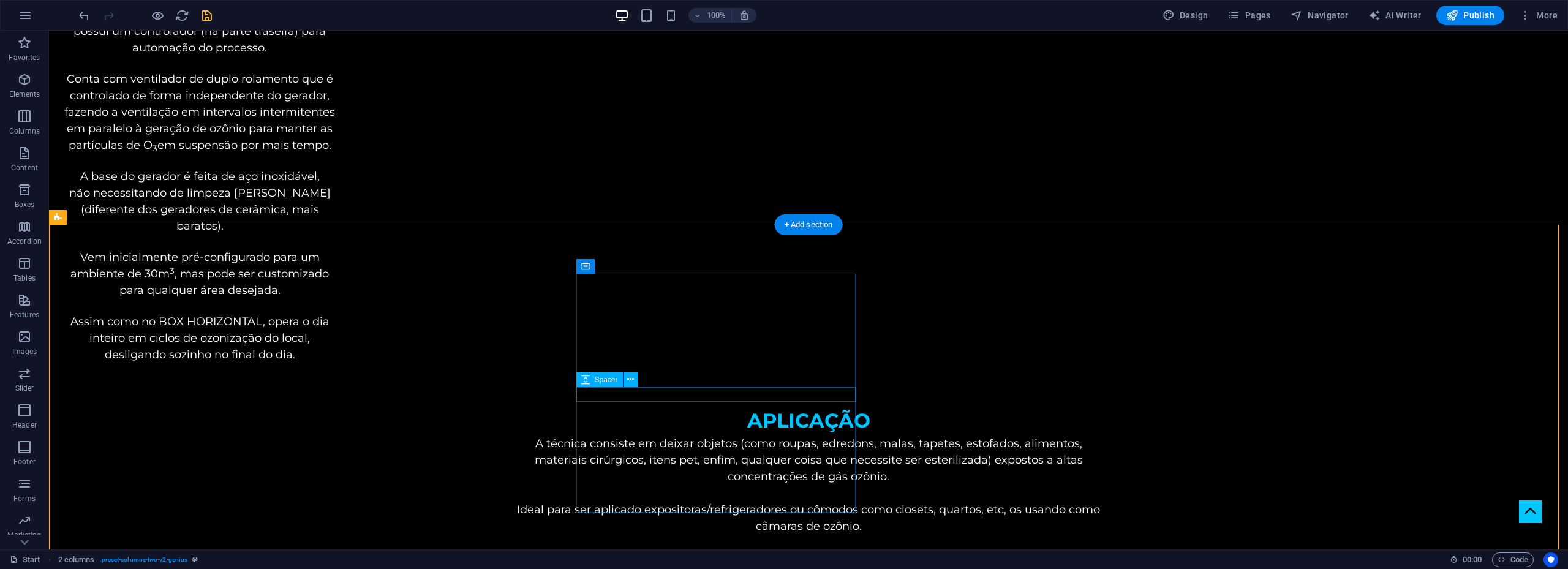
drag, startPoint x: 590, startPoint y: 379, endPoint x: 324, endPoint y: 348, distance: 267.8
click at [590, 379] on div "Spacer" at bounding box center [599, 380] width 46 height 15
select select "px"
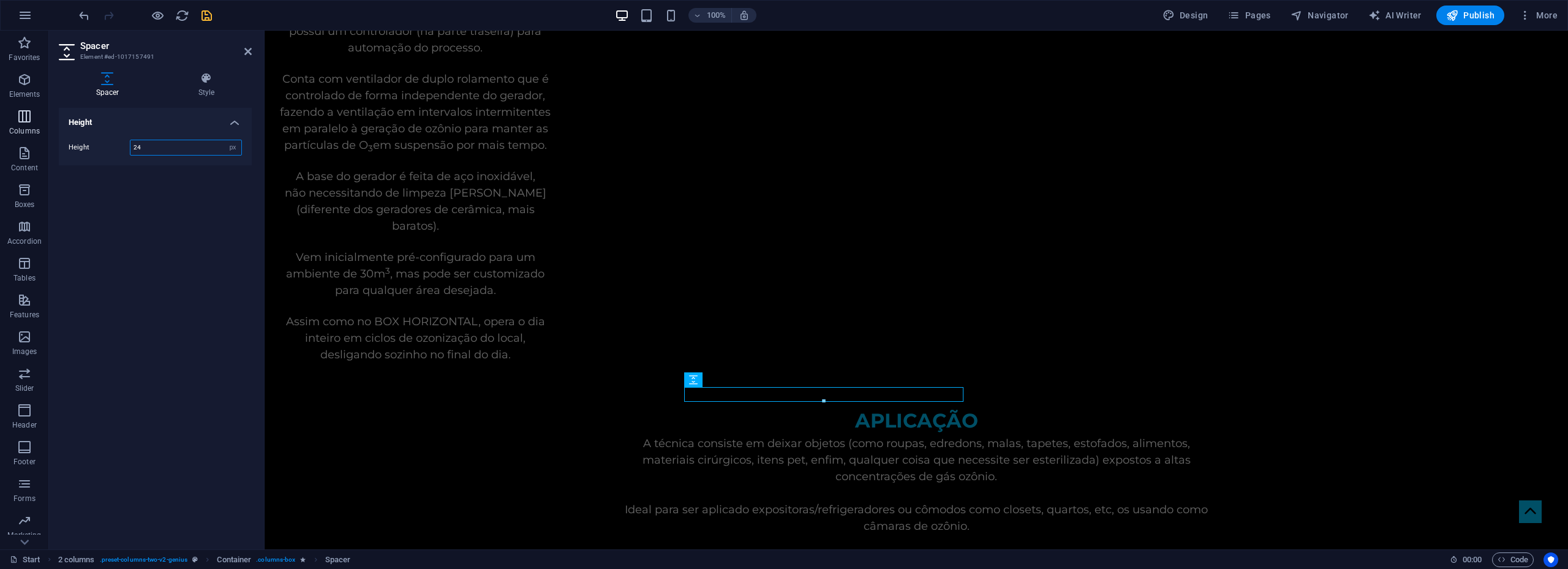
drag, startPoint x: 156, startPoint y: 149, endPoint x: 41, endPoint y: 141, distance: 115.3
click at [41, 141] on section "Favorites Elements Columns Content Boxes Accordion Tables Features Images Slide…" at bounding box center [784, 290] width 1568 height 519
type input "22"
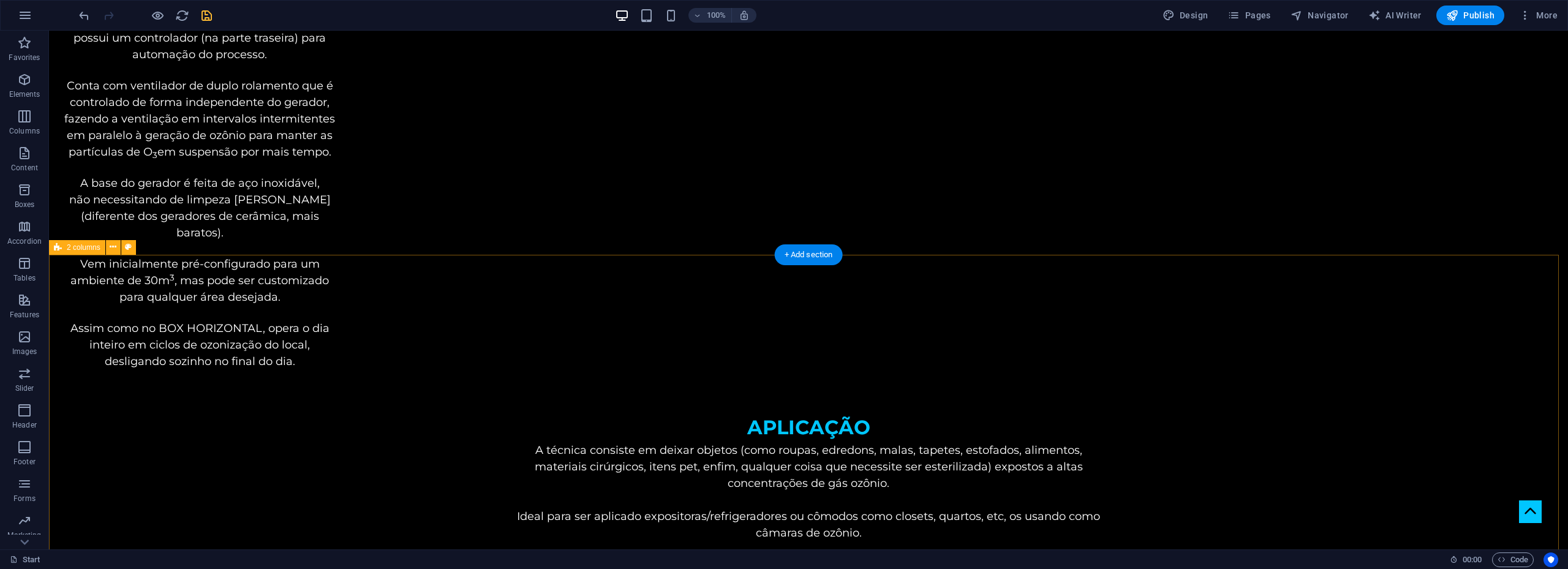
scroll to position [3113, 0]
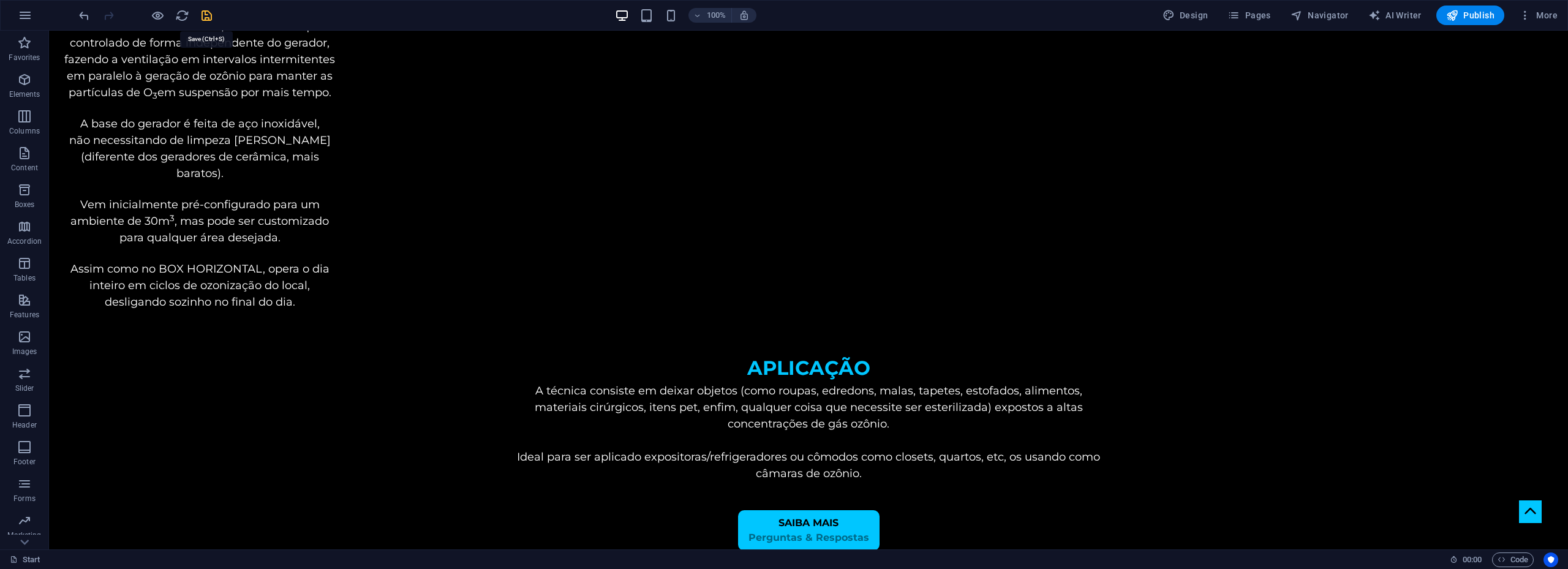
click at [203, 17] on icon "save" at bounding box center [207, 15] width 14 height 14
click at [1479, 13] on span "Publish" at bounding box center [1471, 15] width 48 height 12
